Goal: Task Accomplishment & Management: Complete application form

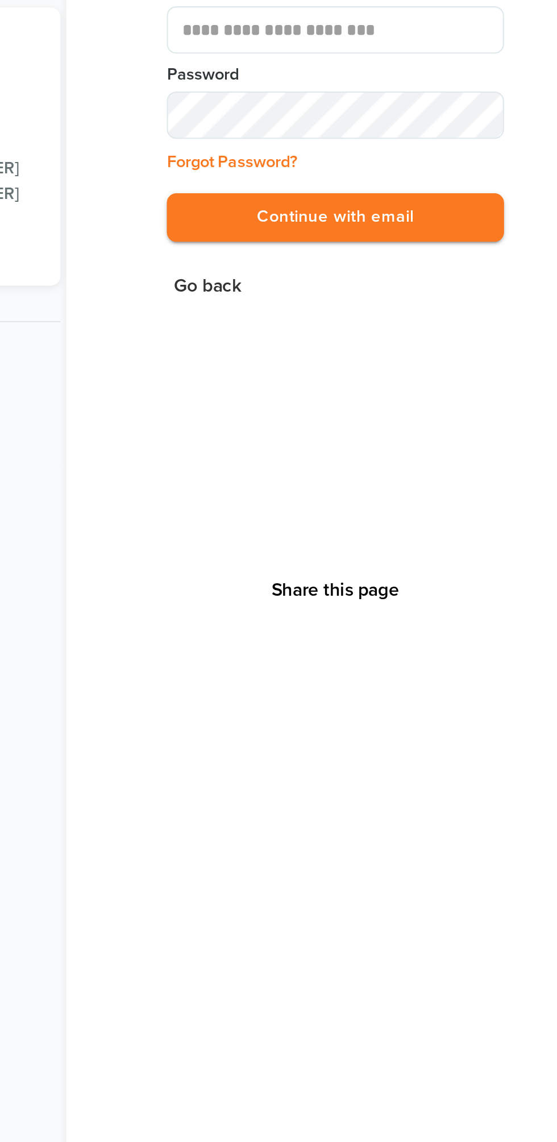
click at [341, 266] on button "Continue with email" at bounding box center [422, 277] width 162 height 23
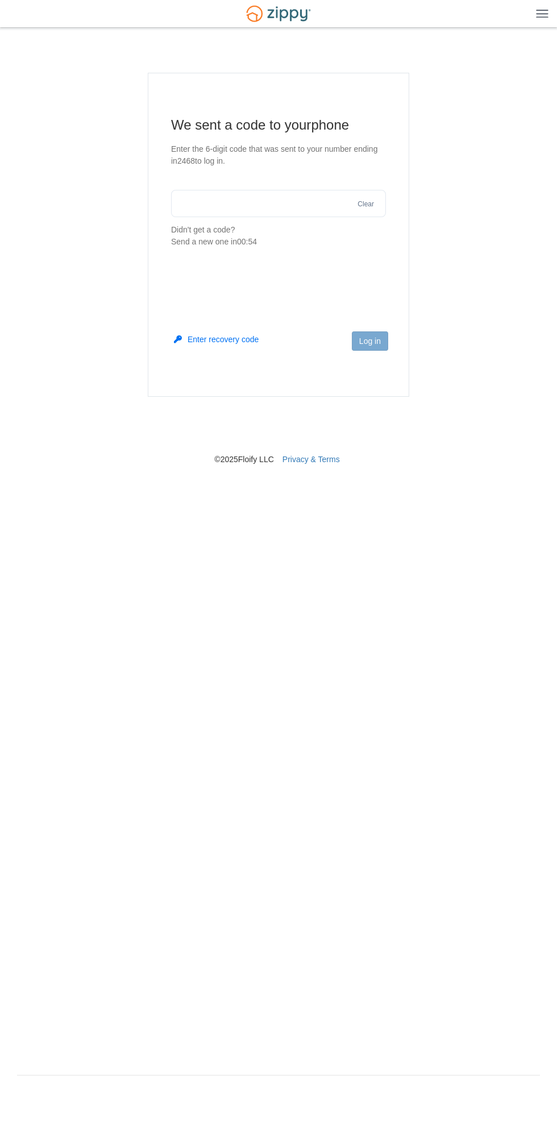
click at [281, 199] on input "text" at bounding box center [278, 203] width 215 height 27
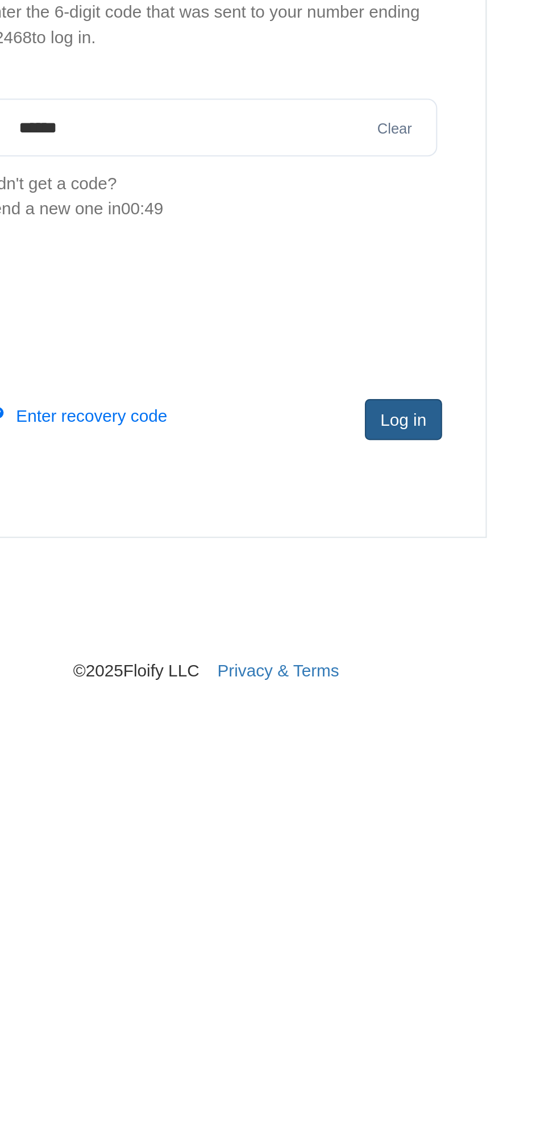
type input "******"
click at [379, 332] on button "Log in" at bounding box center [370, 340] width 36 height 19
